Goal: Go to known website

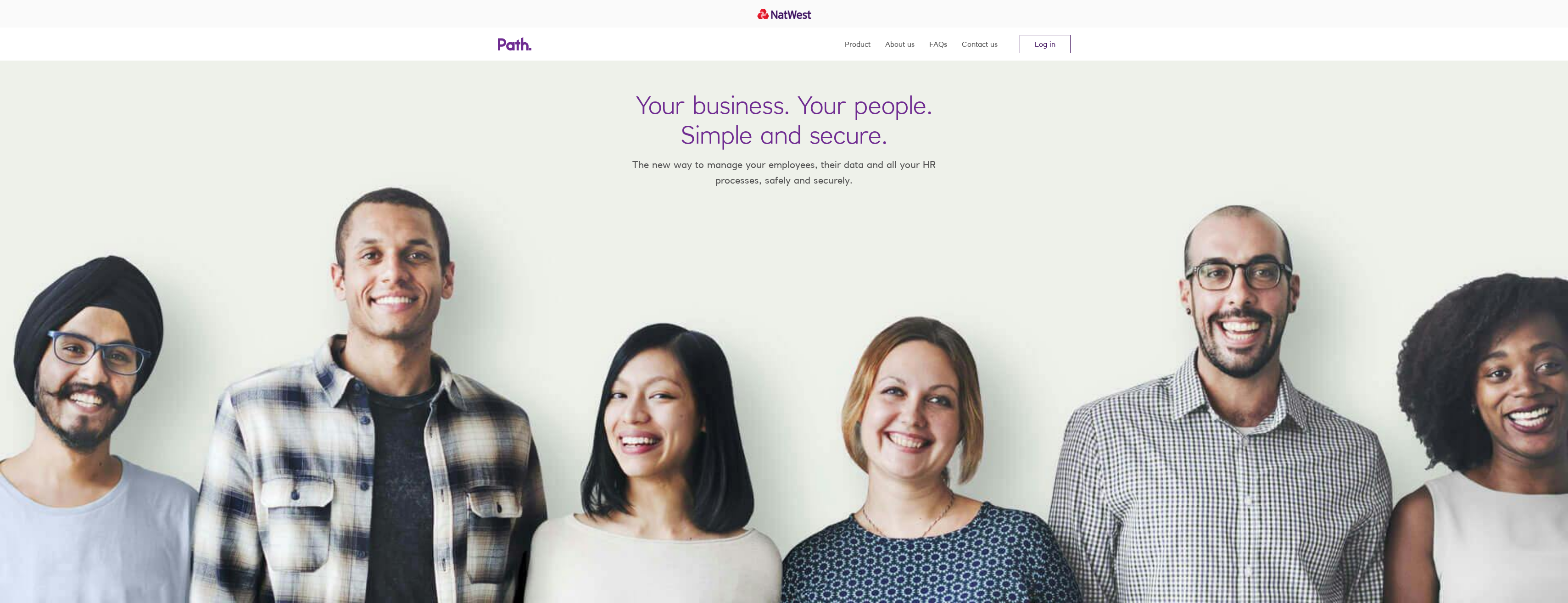
click at [1037, 42] on link "Log in" at bounding box center [1045, 44] width 51 height 18
click at [1045, 41] on link "Log in" at bounding box center [1045, 44] width 51 height 18
